Goal: Complete application form

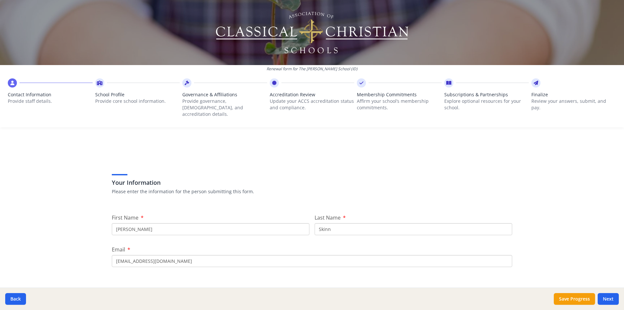
click at [111, 99] on p "Provide core school information." at bounding box center [137, 101] width 85 height 7
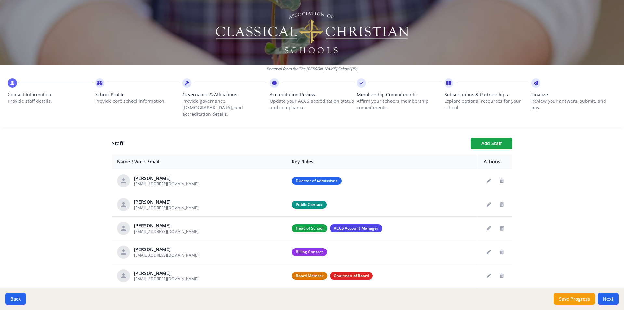
scroll to position [250, 0]
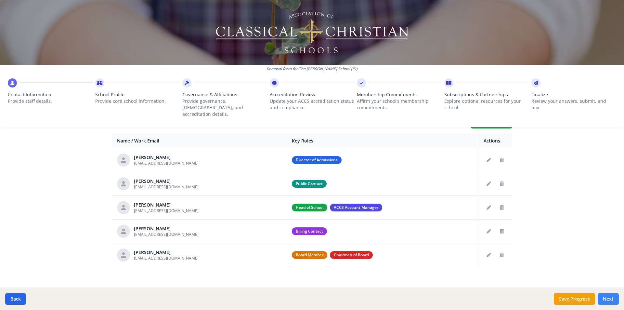
click at [604, 299] on button "Next" at bounding box center [608, 299] width 21 height 12
type input "[PHONE_NUMBER]"
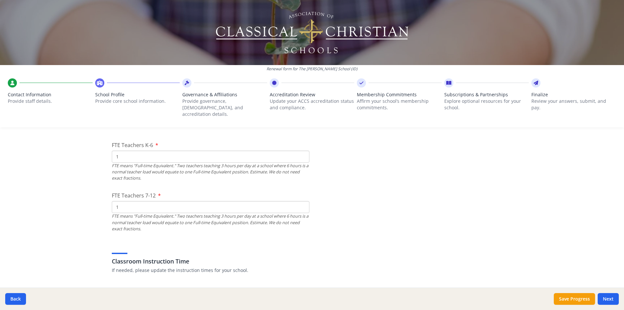
scroll to position [446, 0]
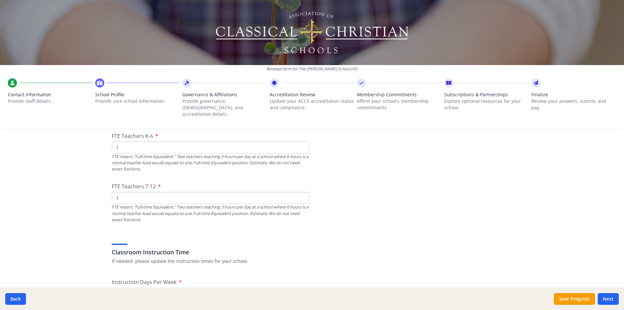
drag, startPoint x: 120, startPoint y: 141, endPoint x: 102, endPoint y: 143, distance: 18.1
type input "39"
drag, startPoint x: 124, startPoint y: 191, endPoint x: 108, endPoint y: 188, distance: 16.3
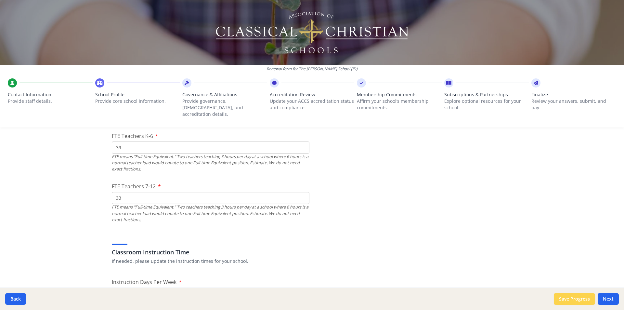
type input "33"
click at [572, 299] on button "Save Progress" at bounding box center [574, 299] width 41 height 12
type input "[PHONE_NUMBER]"
type input "8700"
type input "4350"
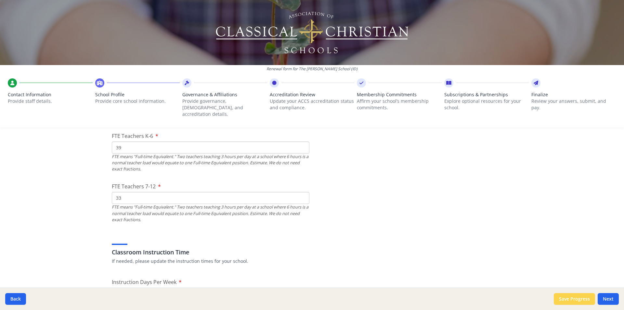
type input "9950"
type input "11450"
type input "11850"
type input "695"
type input "550"
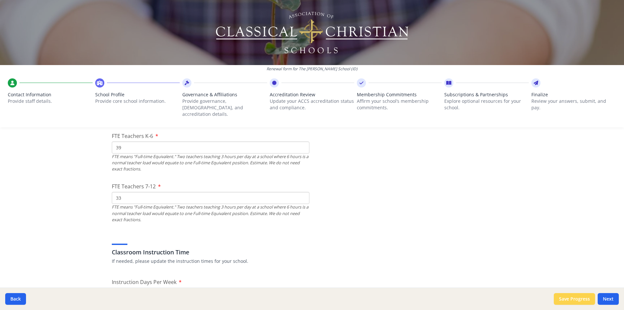
click at [570, 299] on button "Save Progress" at bounding box center [574, 299] width 41 height 12
